Goal: Entertainment & Leisure: Consume media (video, audio)

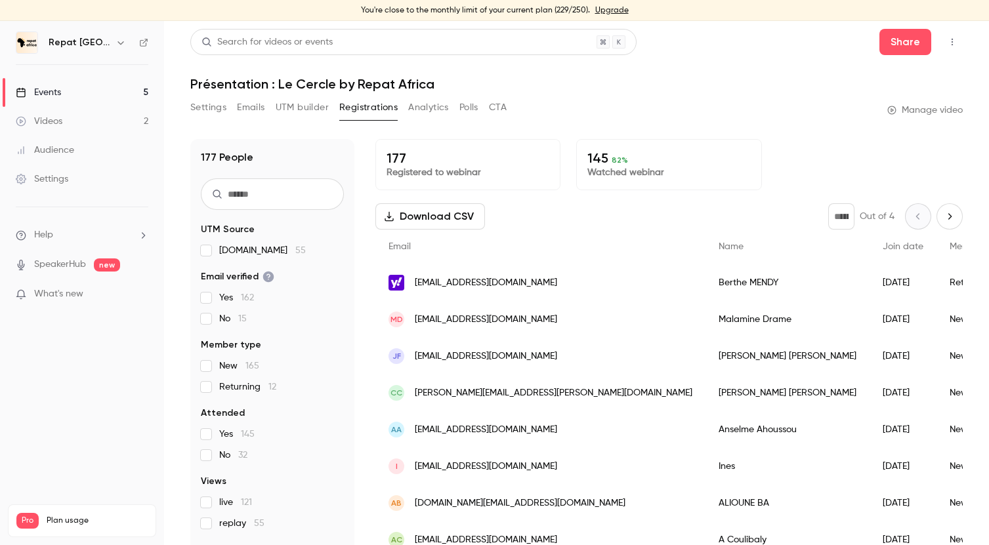
click at [115, 123] on link "Videos 2" at bounding box center [82, 121] width 164 height 29
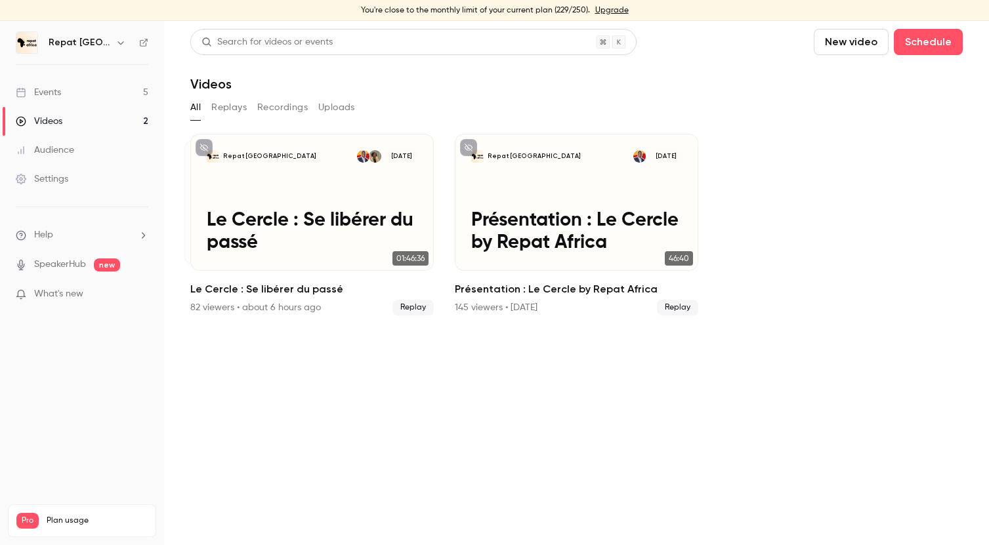
click at [228, 106] on button "Replays" at bounding box center [228, 107] width 35 height 21
click at [196, 106] on button "All" at bounding box center [195, 107] width 10 height 21
click at [198, 108] on button "All" at bounding box center [195, 107] width 10 height 21
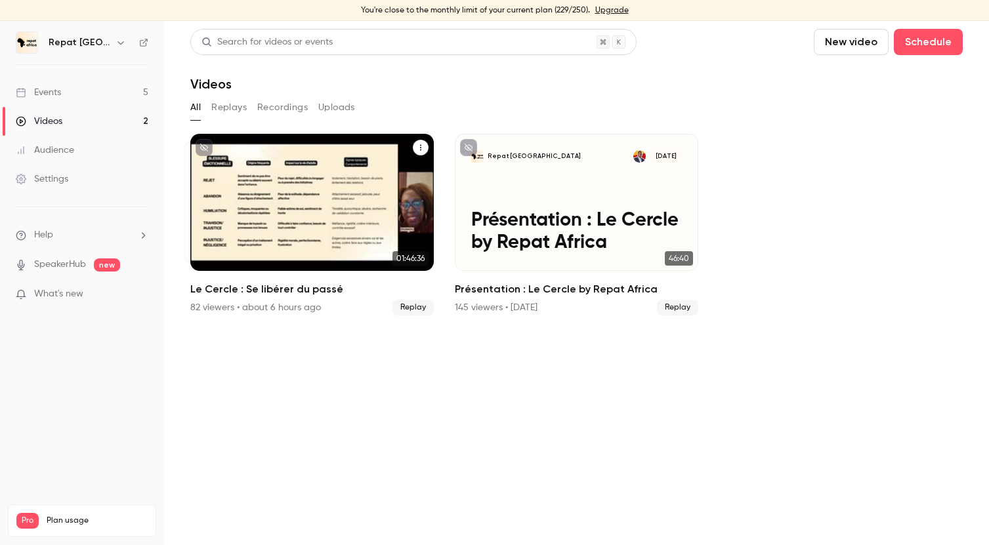
click at [342, 215] on p "Le Cercle : Se libérer du passé" at bounding box center [312, 232] width 211 height 44
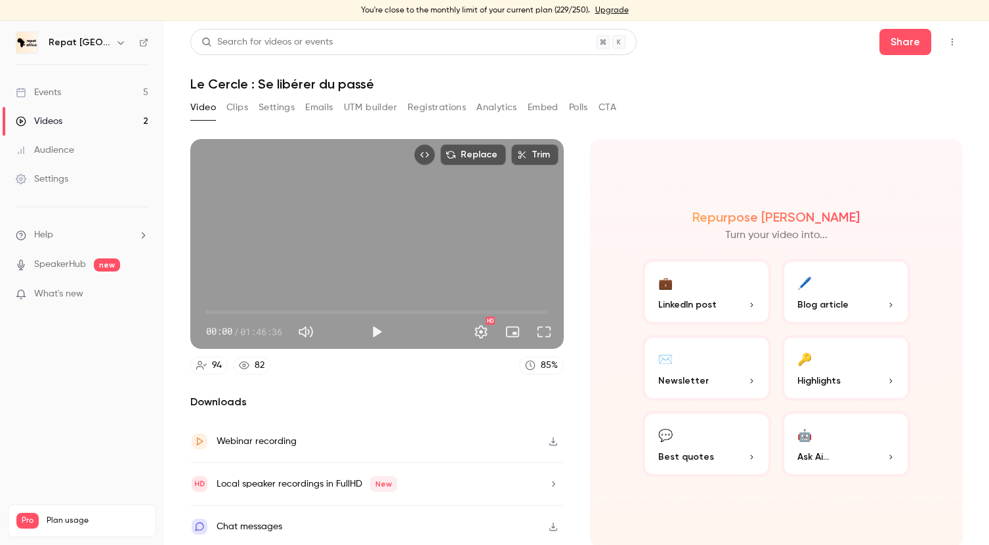
scroll to position [3, 0]
